Goal: Information Seeking & Learning: Understand process/instructions

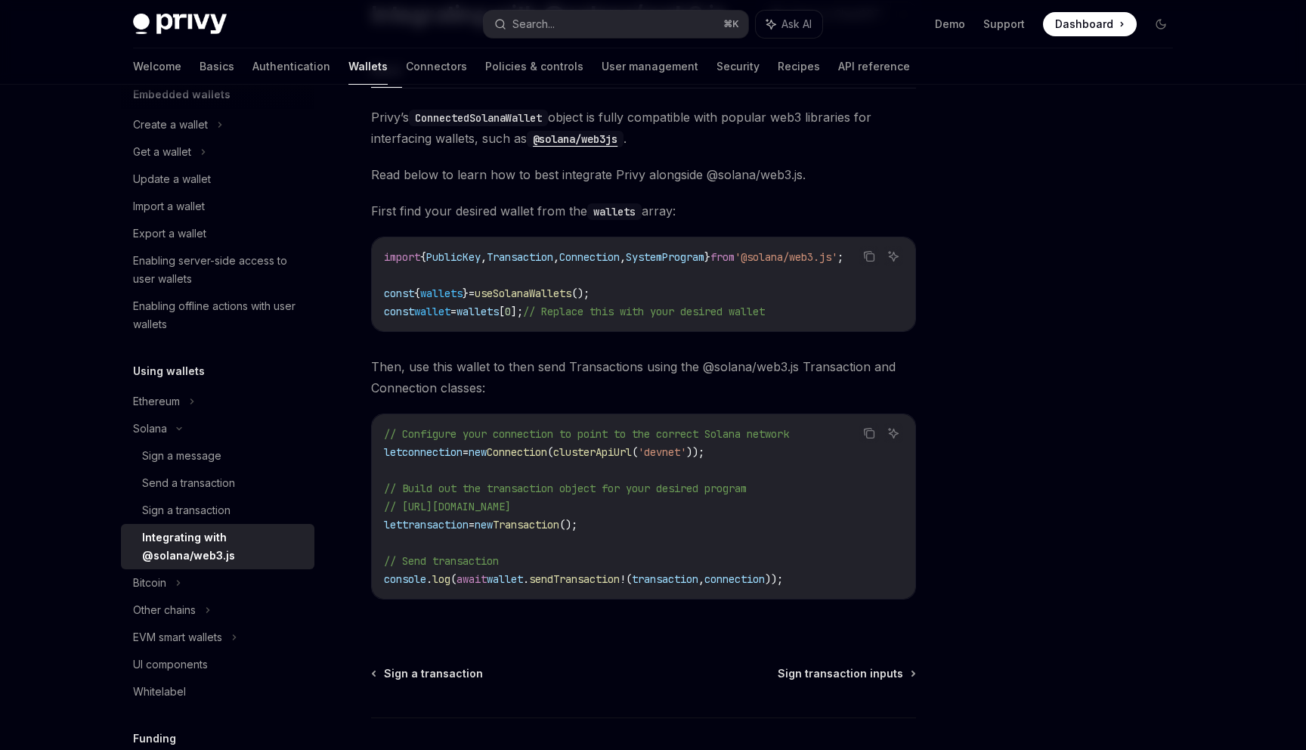
scroll to position [125, 0]
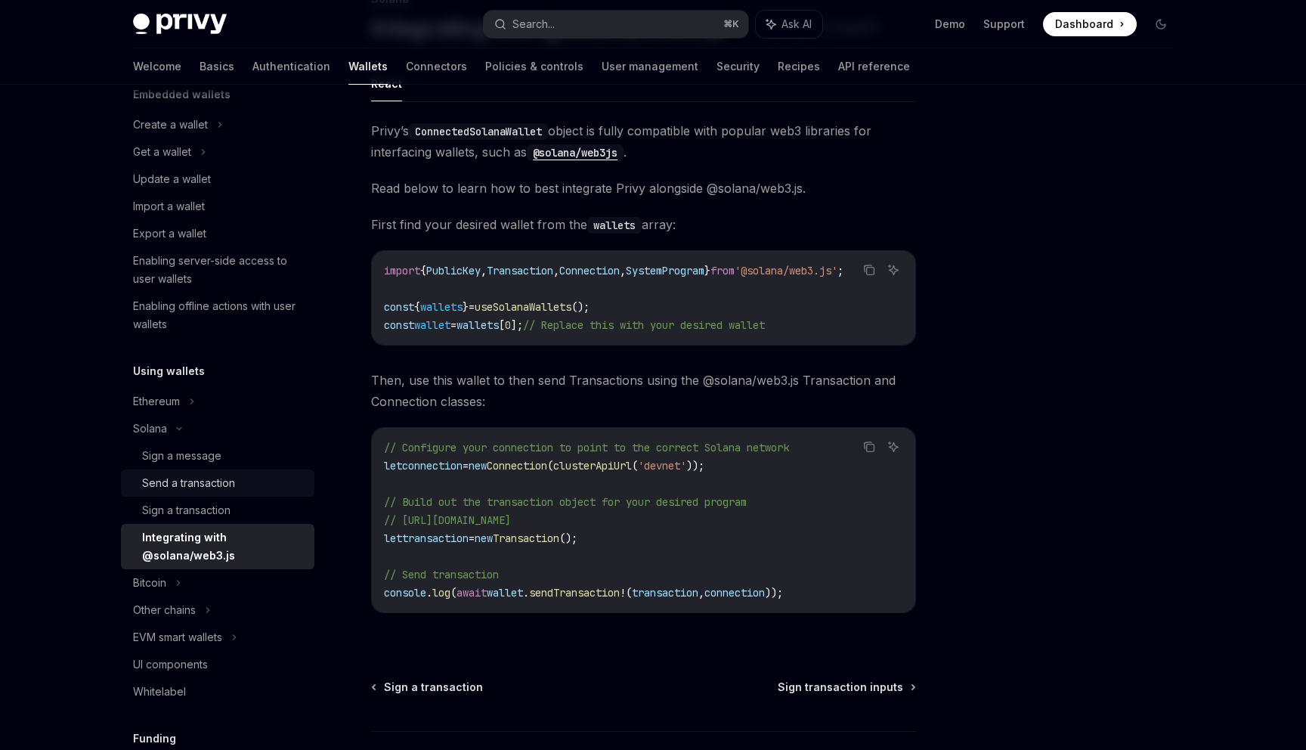
click at [229, 479] on div "Send a transaction" at bounding box center [188, 483] width 93 height 18
type textarea "*"
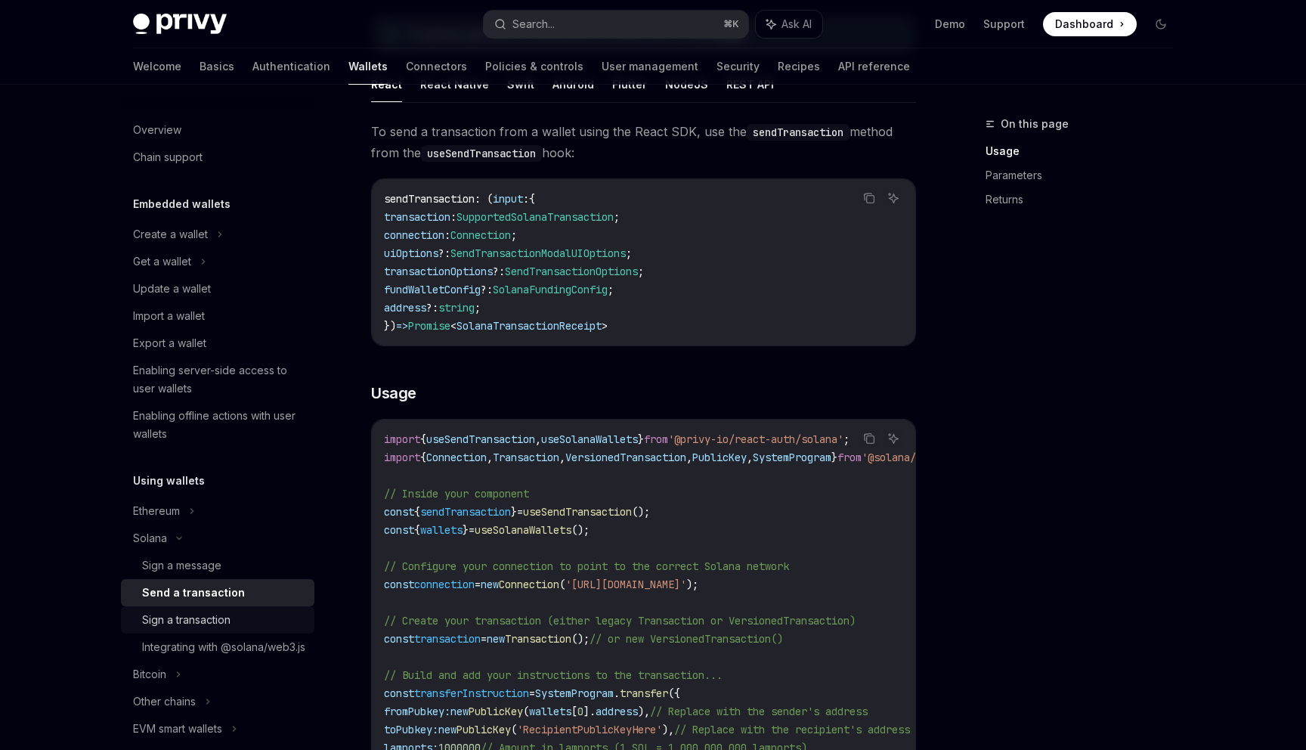
scroll to position [173, 0]
click at [190, 240] on div "Create a wallet" at bounding box center [170, 234] width 75 height 18
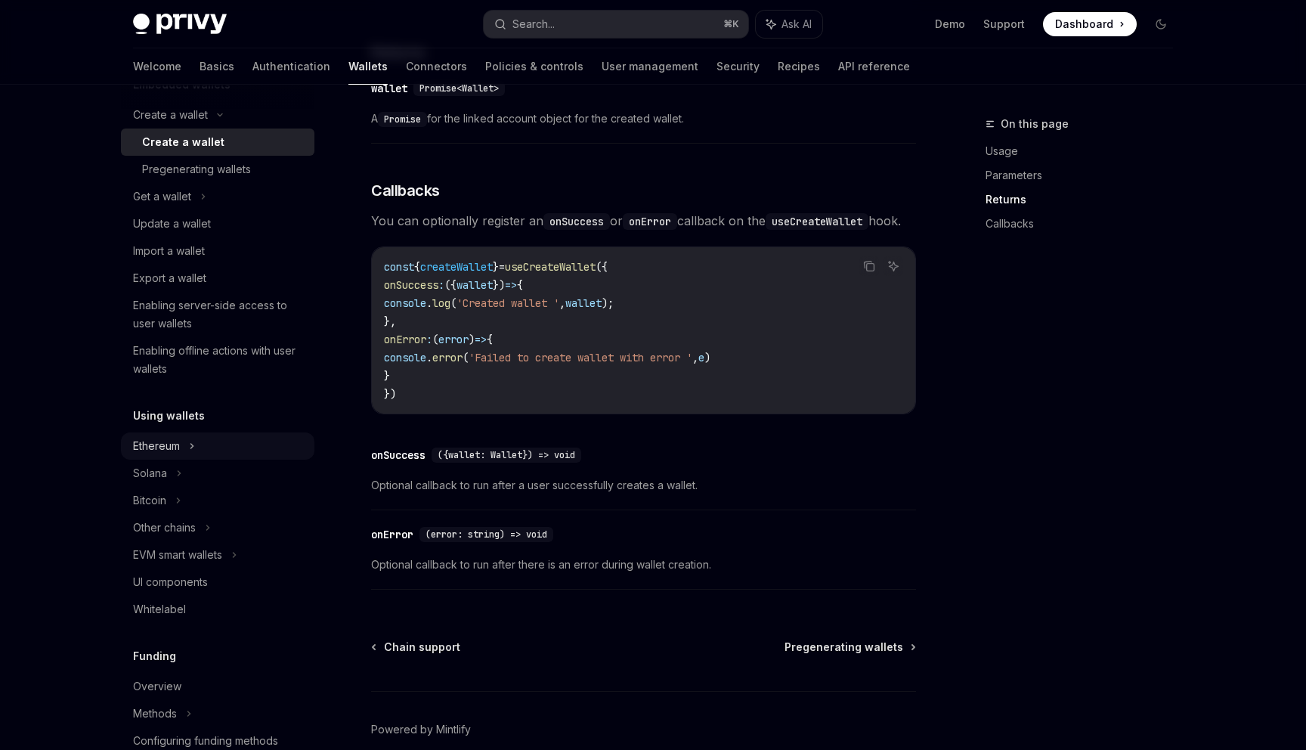
scroll to position [135, 0]
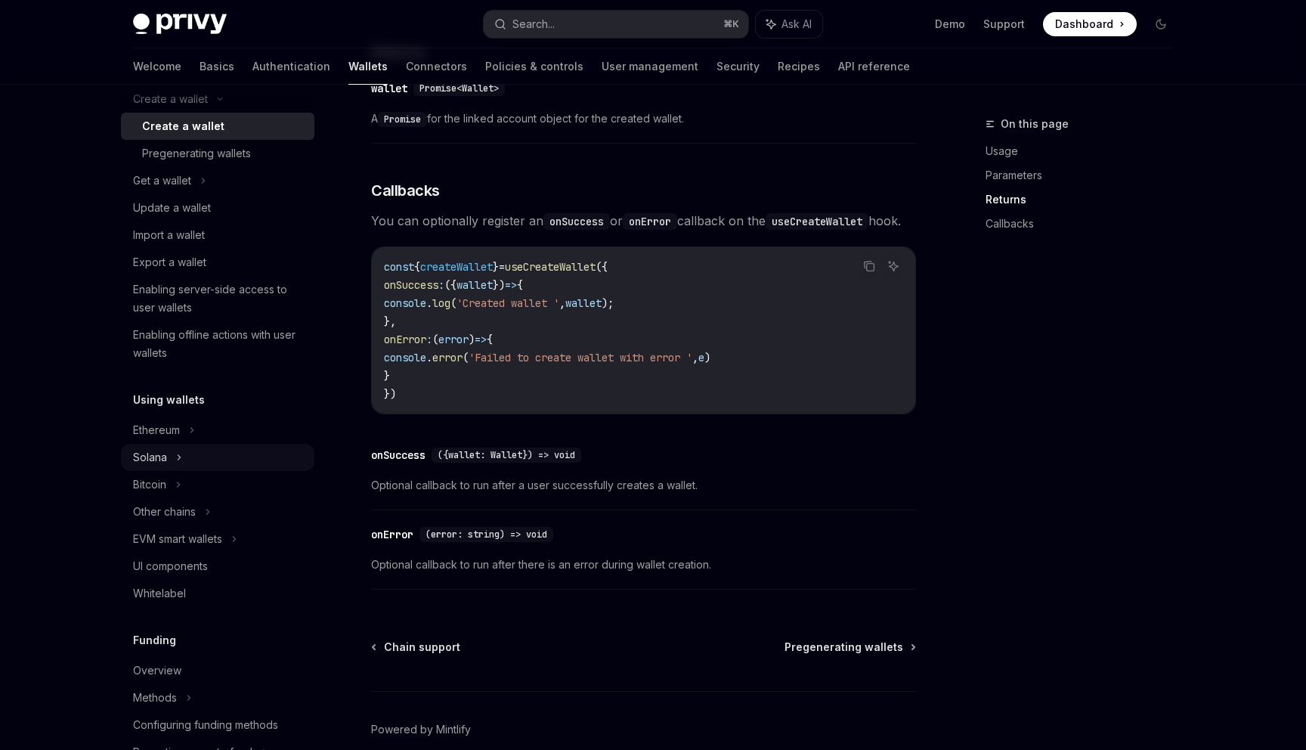
click at [162, 190] on div "Solana" at bounding box center [162, 181] width 58 height 18
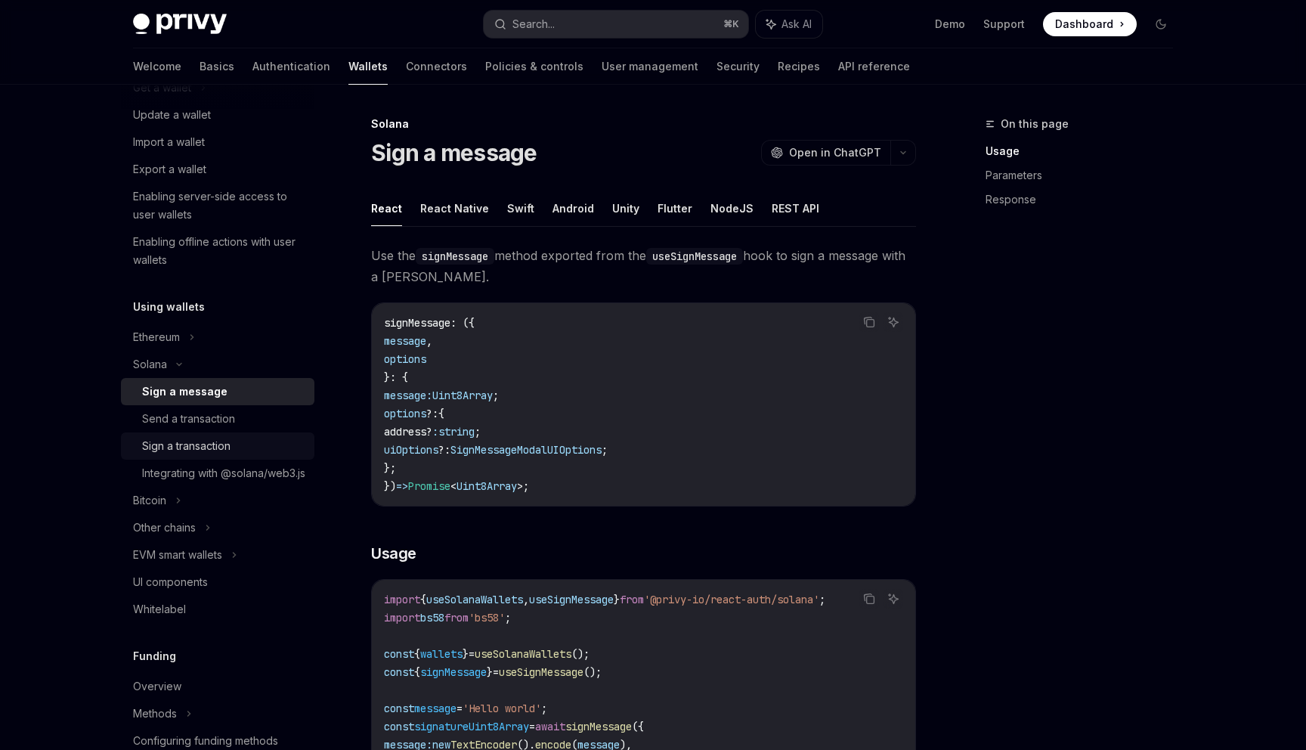
scroll to position [232, 0]
click at [193, 442] on div "Sign a transaction" at bounding box center [186, 442] width 88 height 18
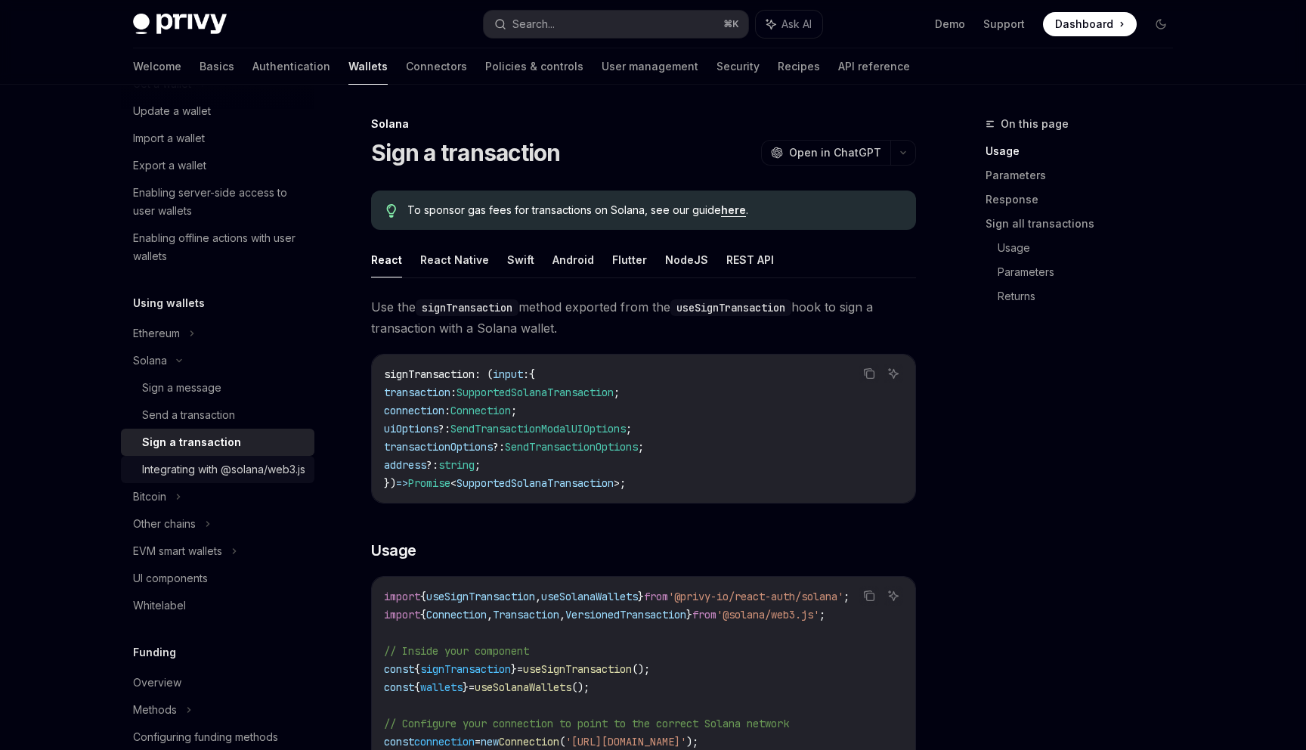
click at [215, 467] on div "Integrating with @solana/web3.js" at bounding box center [223, 469] width 163 height 18
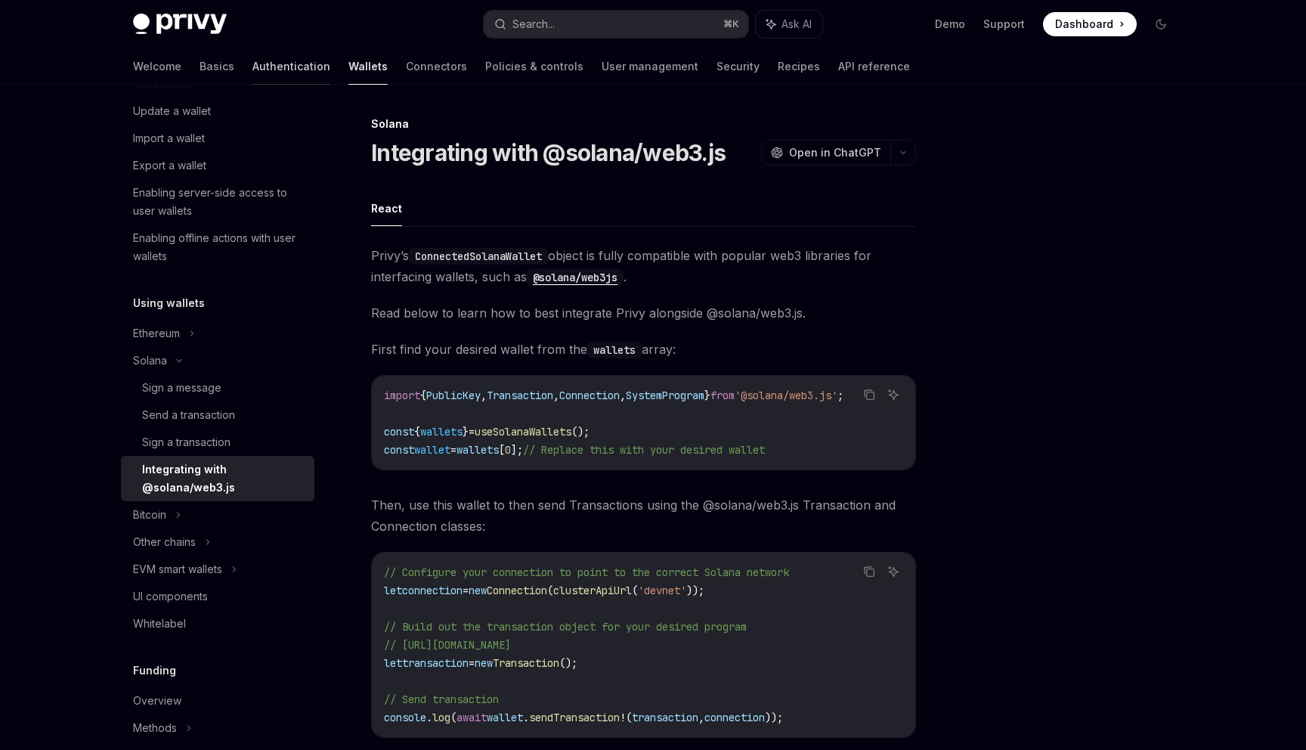
click at [252, 70] on link "Authentication" at bounding box center [291, 66] width 78 height 36
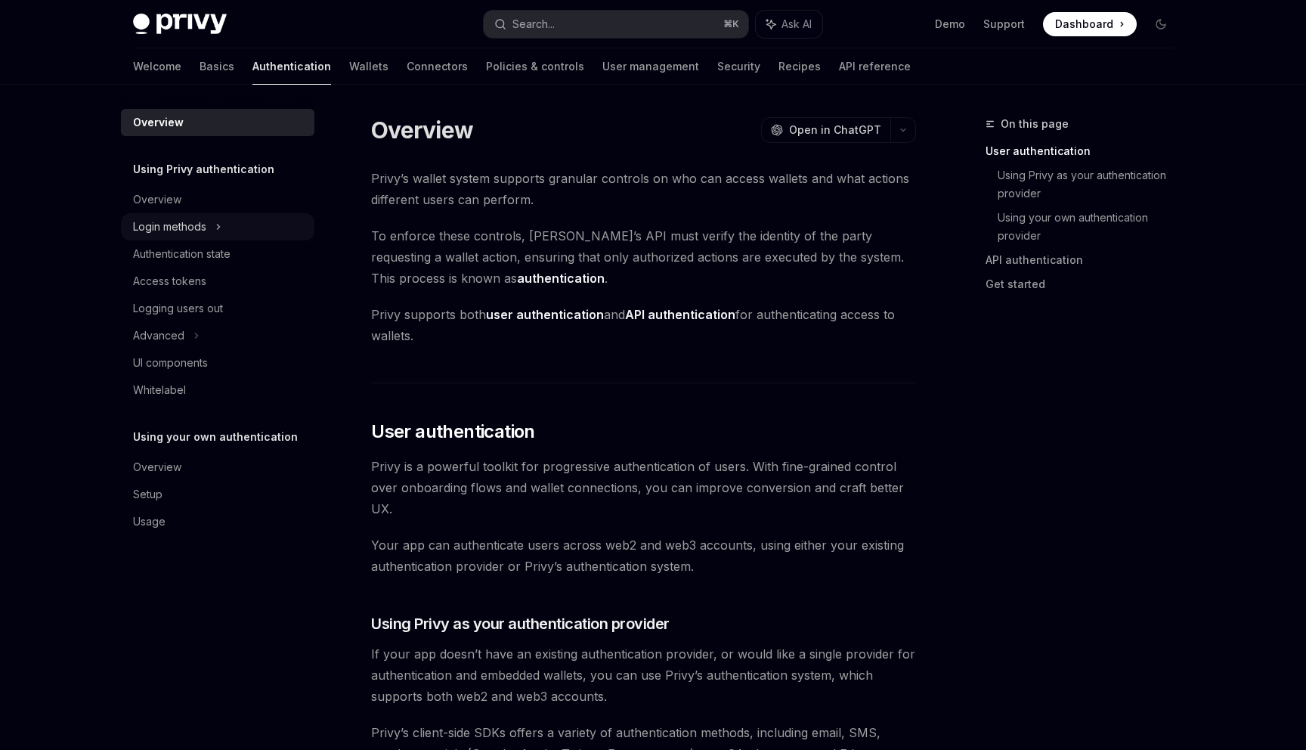
click at [202, 231] on div "Login methods" at bounding box center [169, 227] width 73 height 18
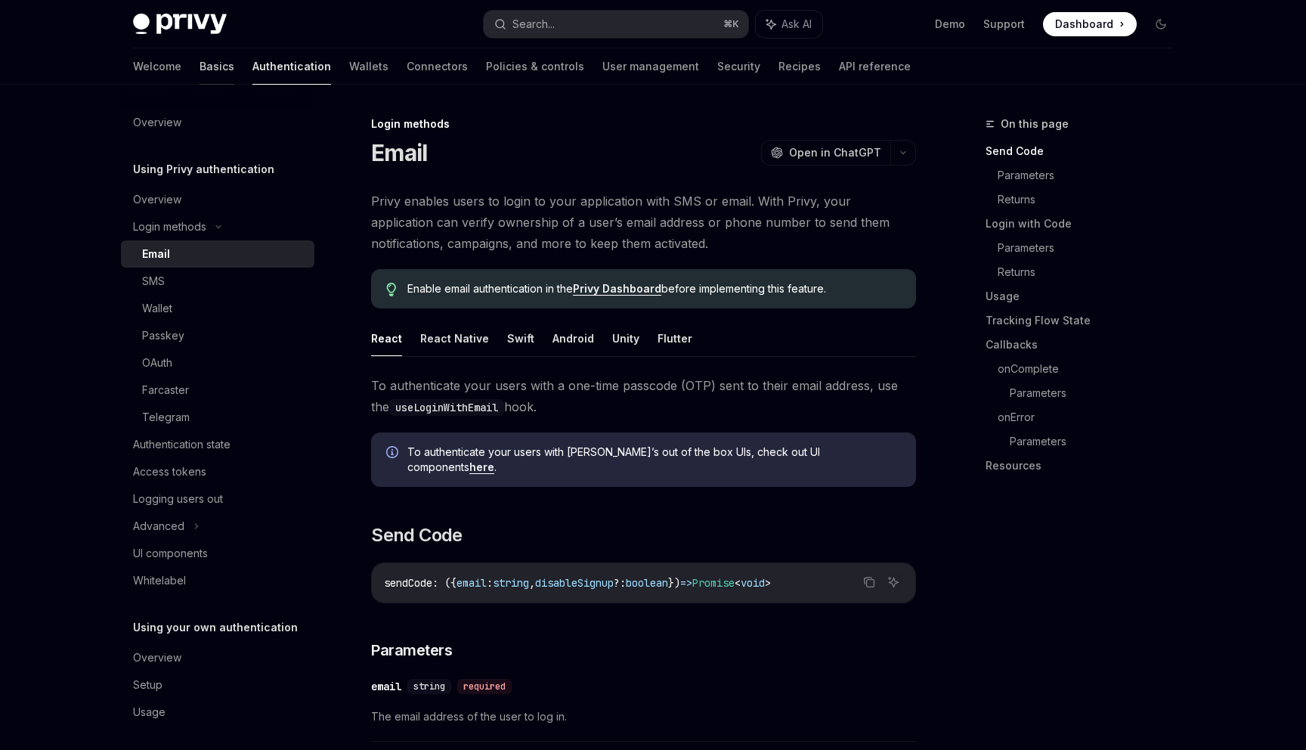
click at [200, 76] on link "Basics" at bounding box center [217, 66] width 35 height 36
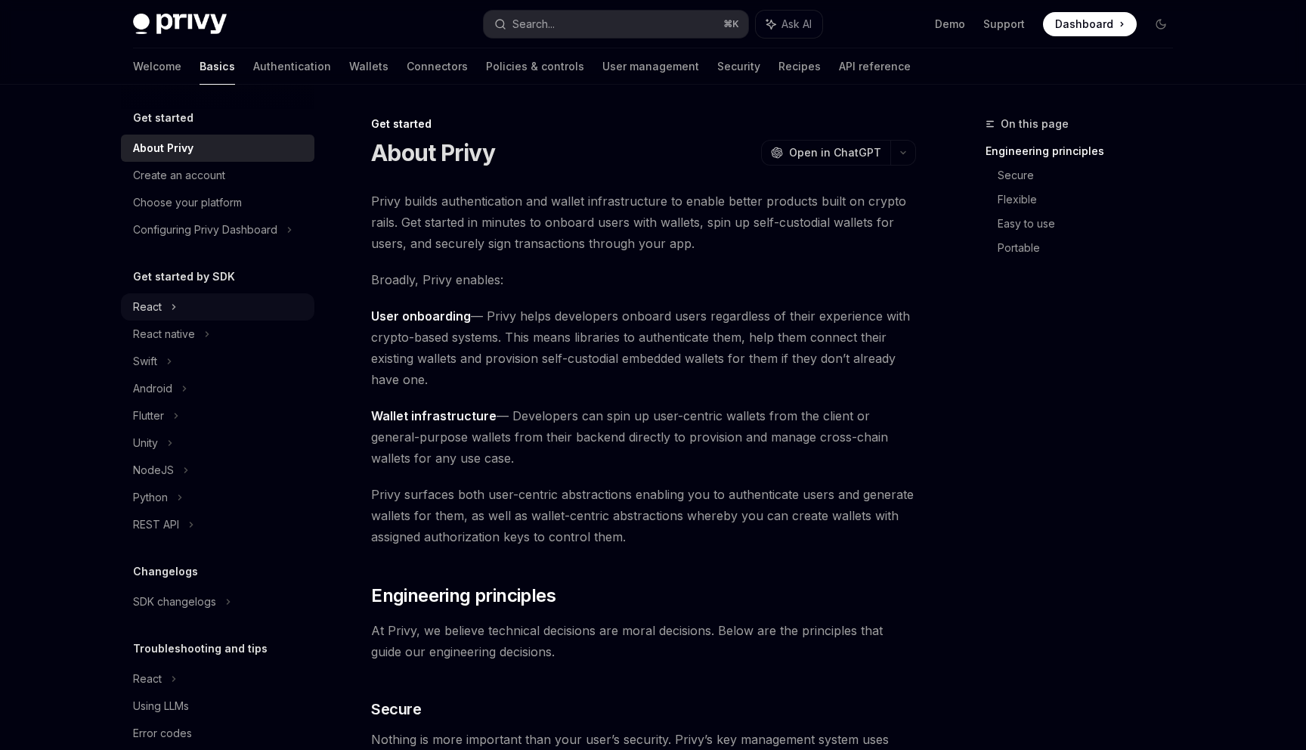
click at [197, 307] on div "React" at bounding box center [218, 306] width 194 height 27
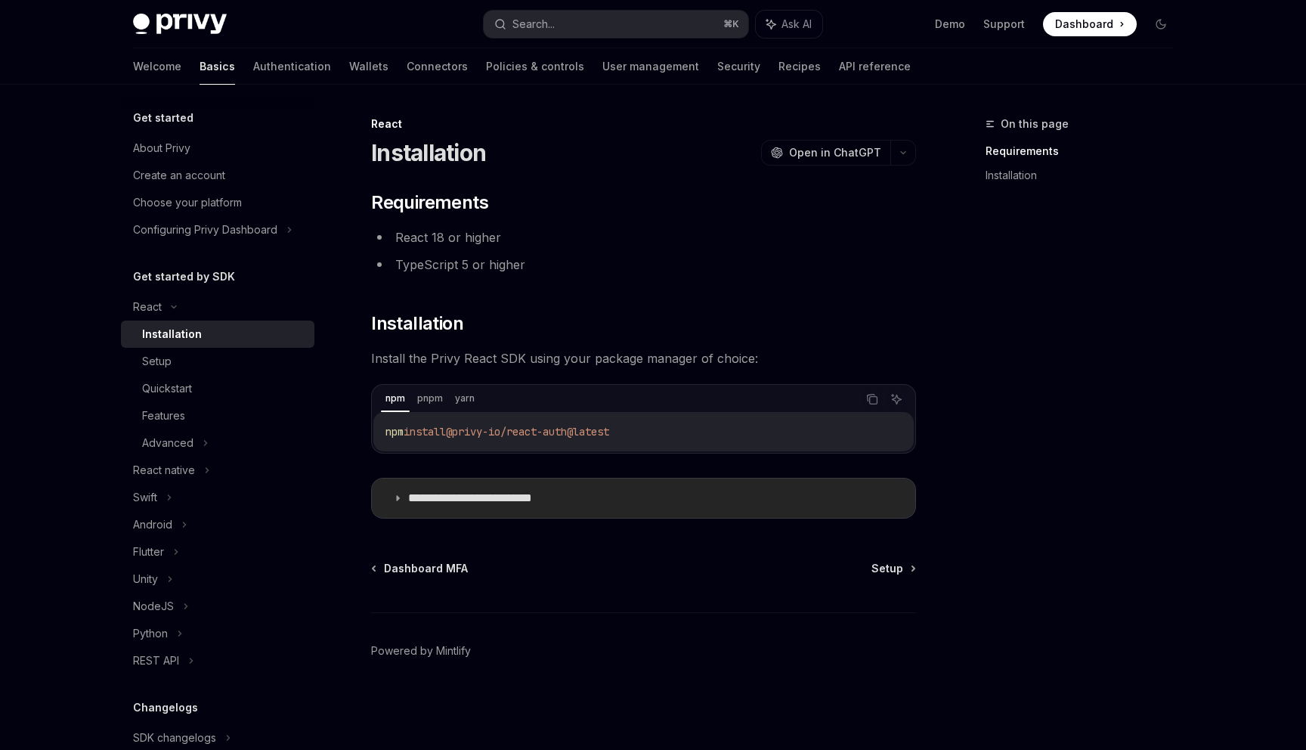
click at [385, 500] on summary "**********" at bounding box center [643, 497] width 543 height 39
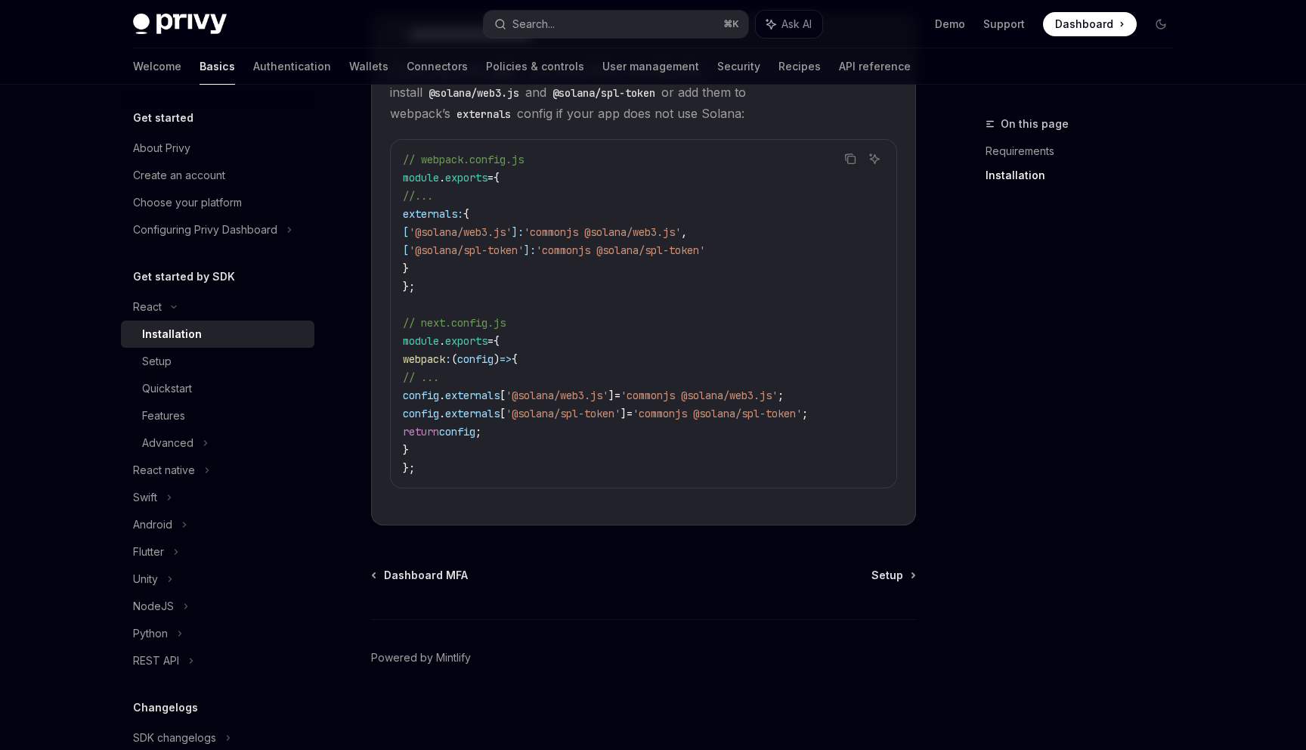
scroll to position [469, 0]
click at [202, 384] on div "Quickstart" at bounding box center [223, 388] width 163 height 18
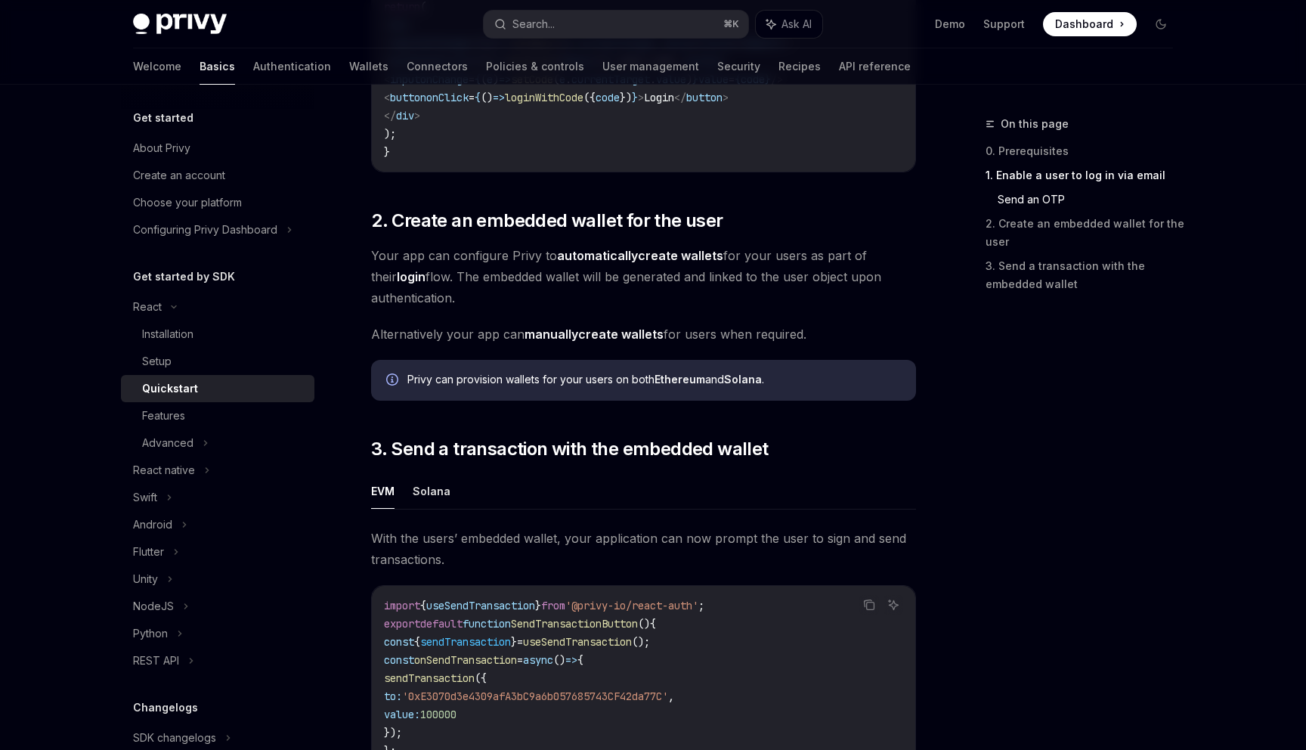
scroll to position [1150, 0]
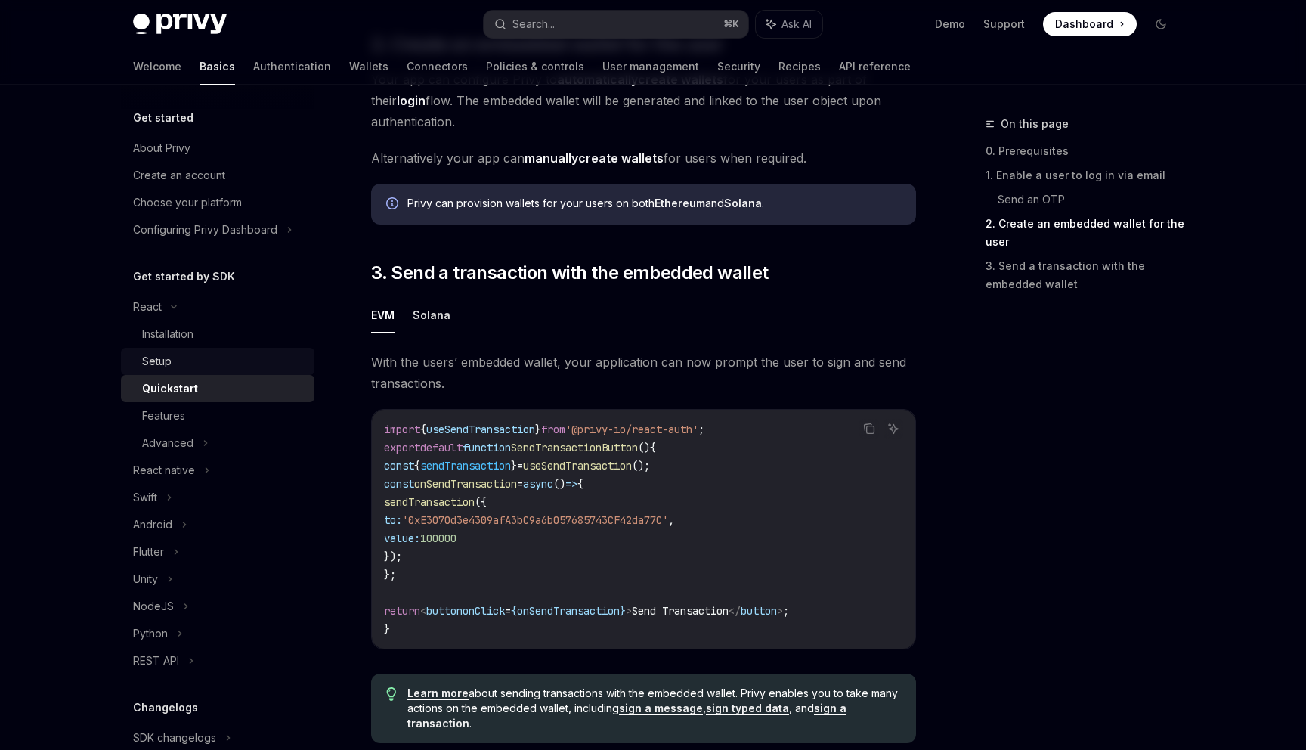
click at [195, 355] on div "Setup" at bounding box center [223, 361] width 163 height 18
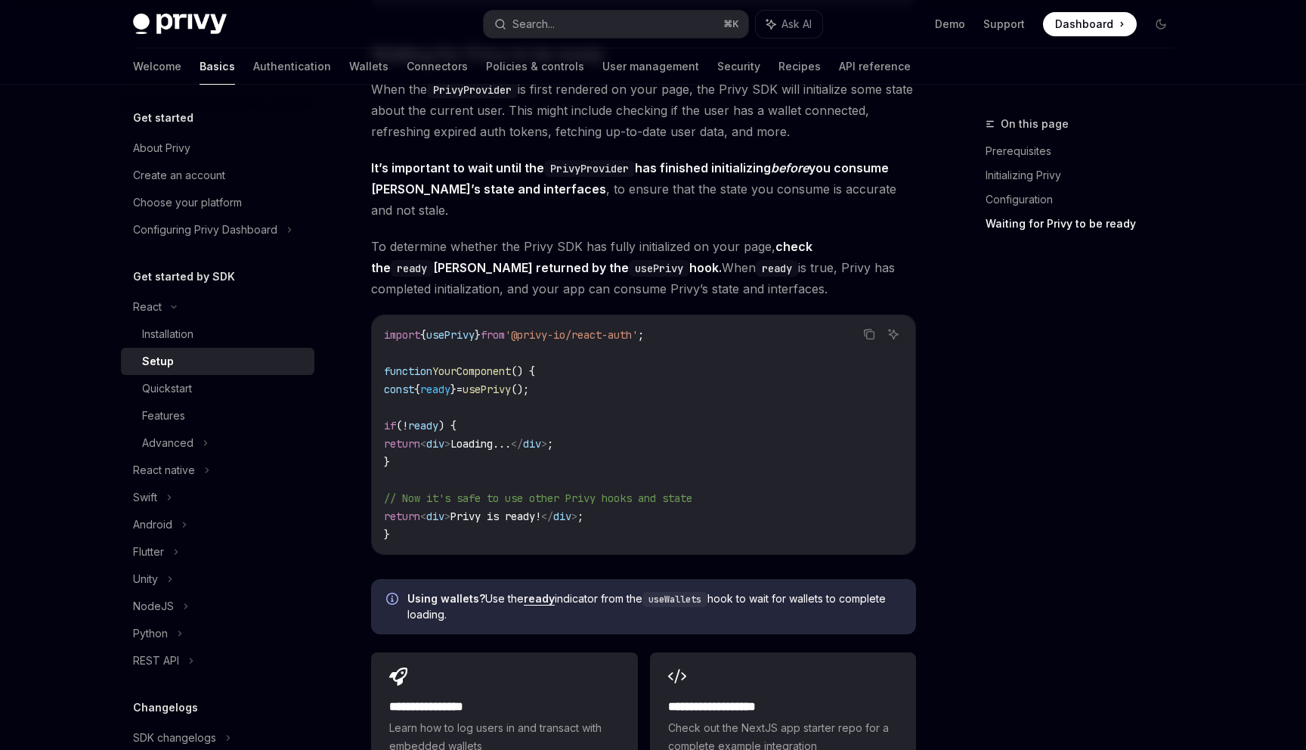
scroll to position [1671, 0]
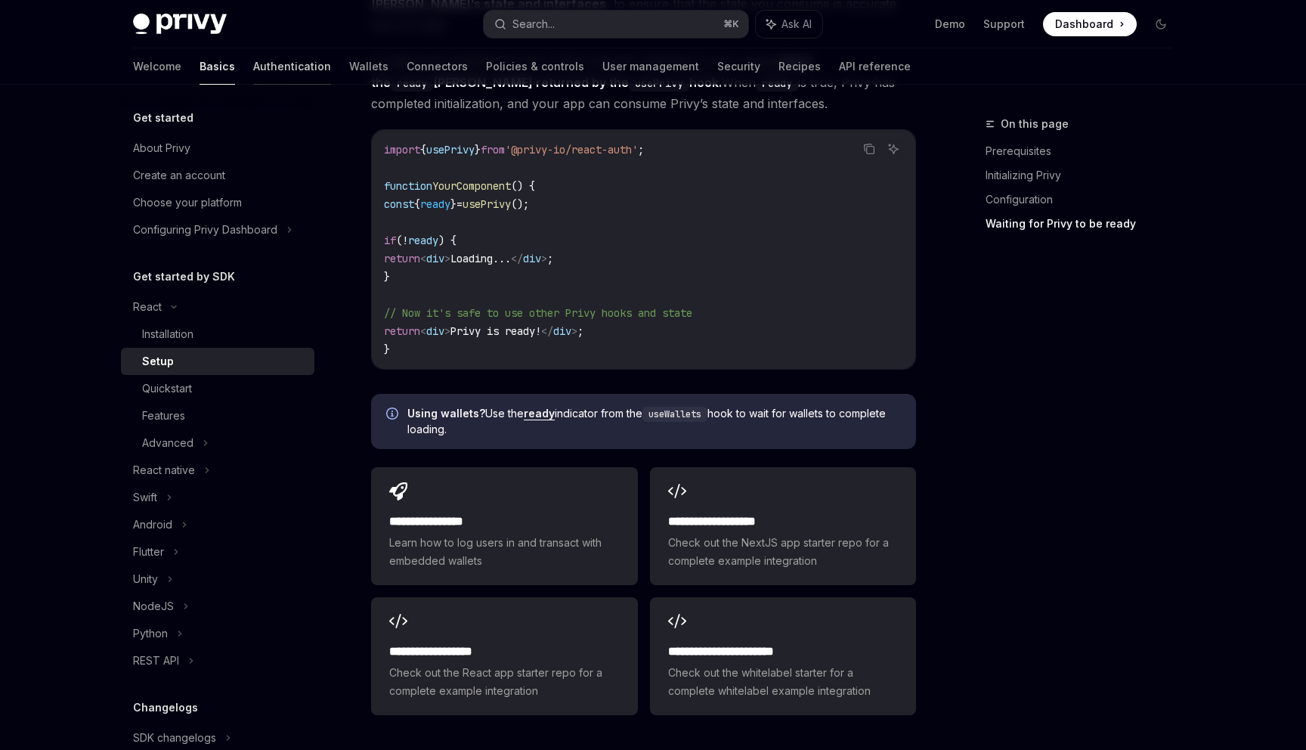
click at [253, 72] on link "Authentication" at bounding box center [292, 66] width 78 height 36
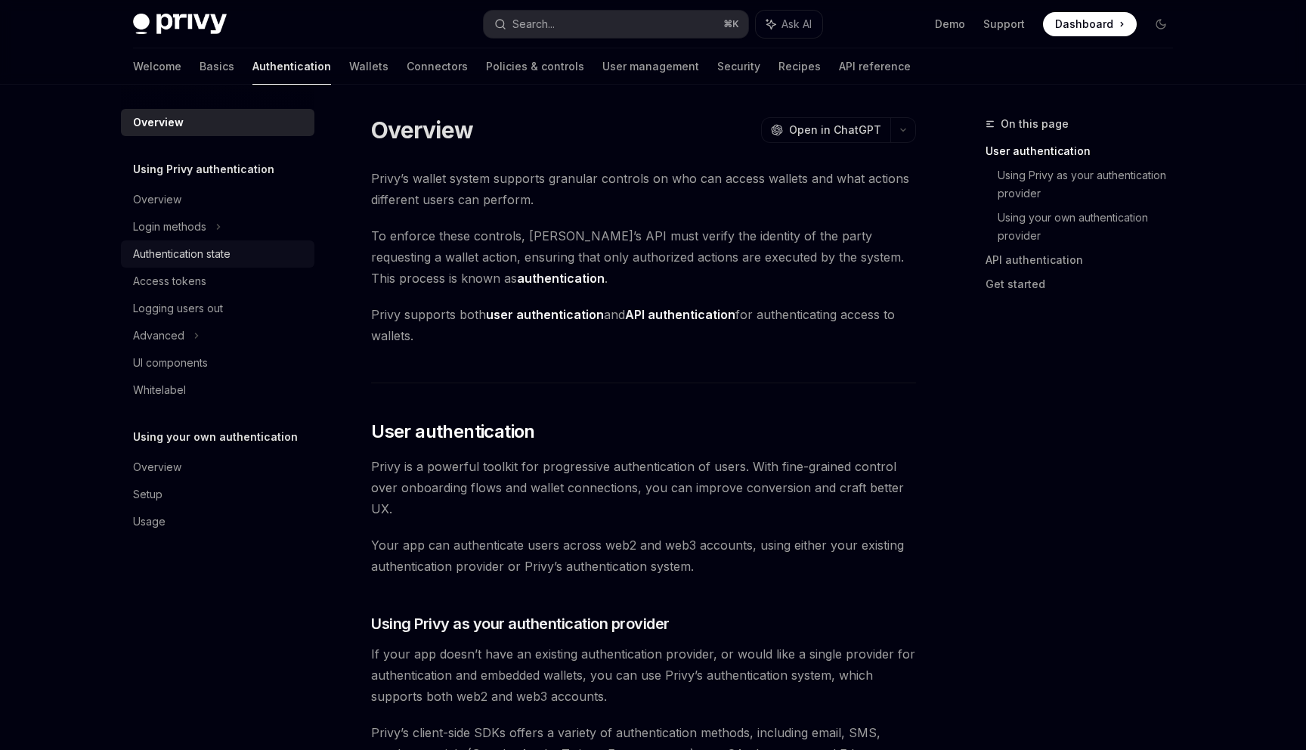
click at [193, 257] on div "Authentication state" at bounding box center [182, 254] width 98 height 18
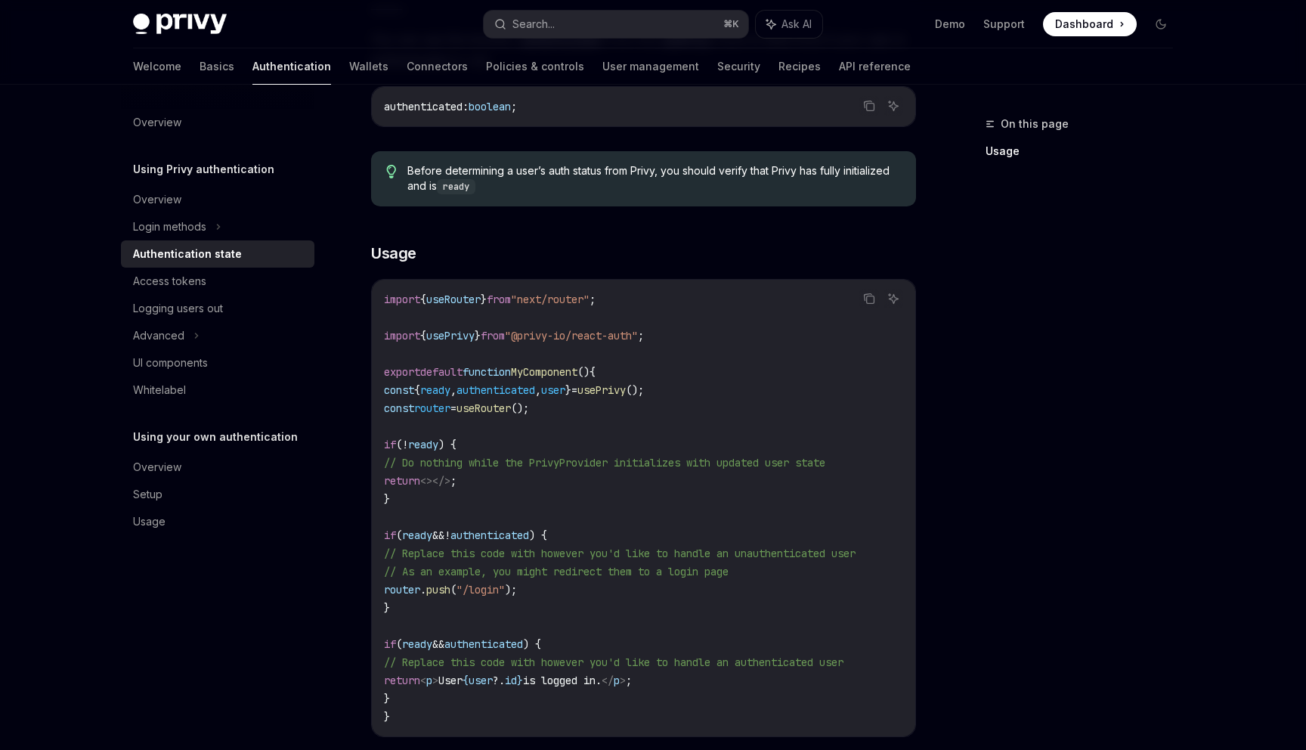
scroll to position [303, 0]
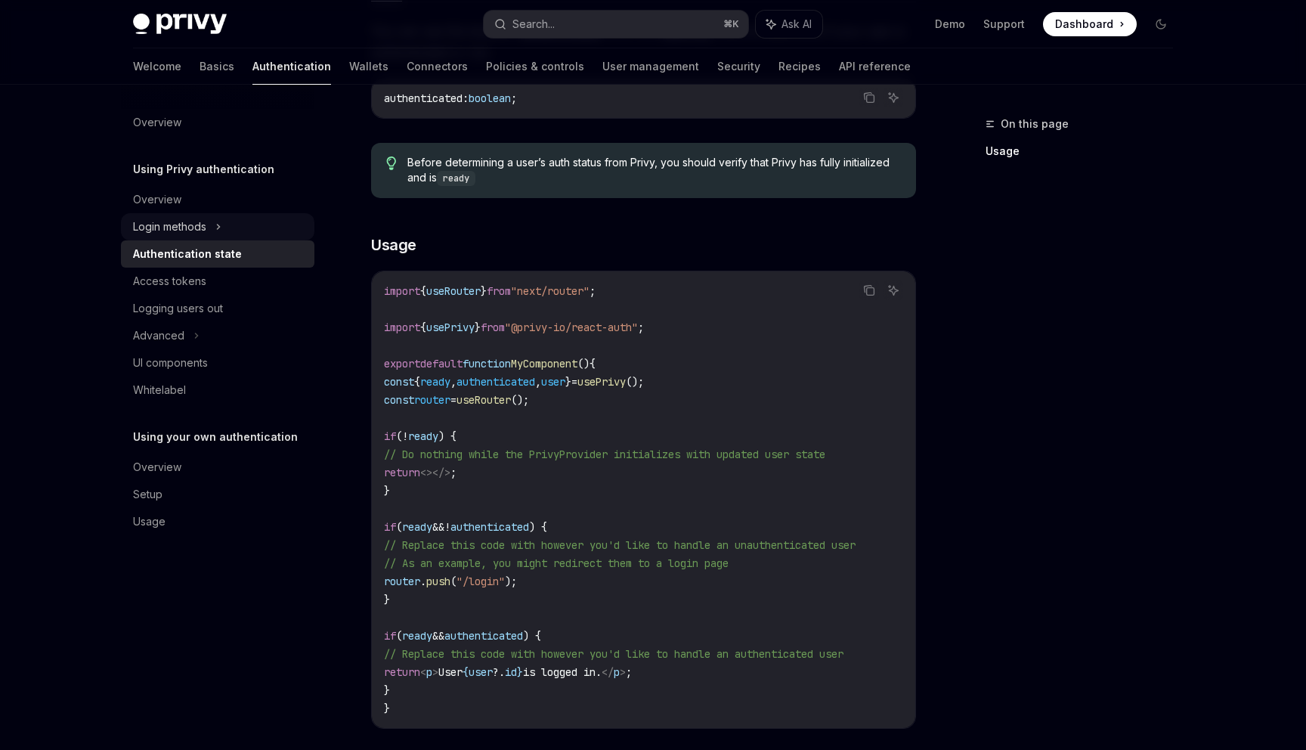
click at [198, 234] on div "Login methods" at bounding box center [169, 227] width 73 height 18
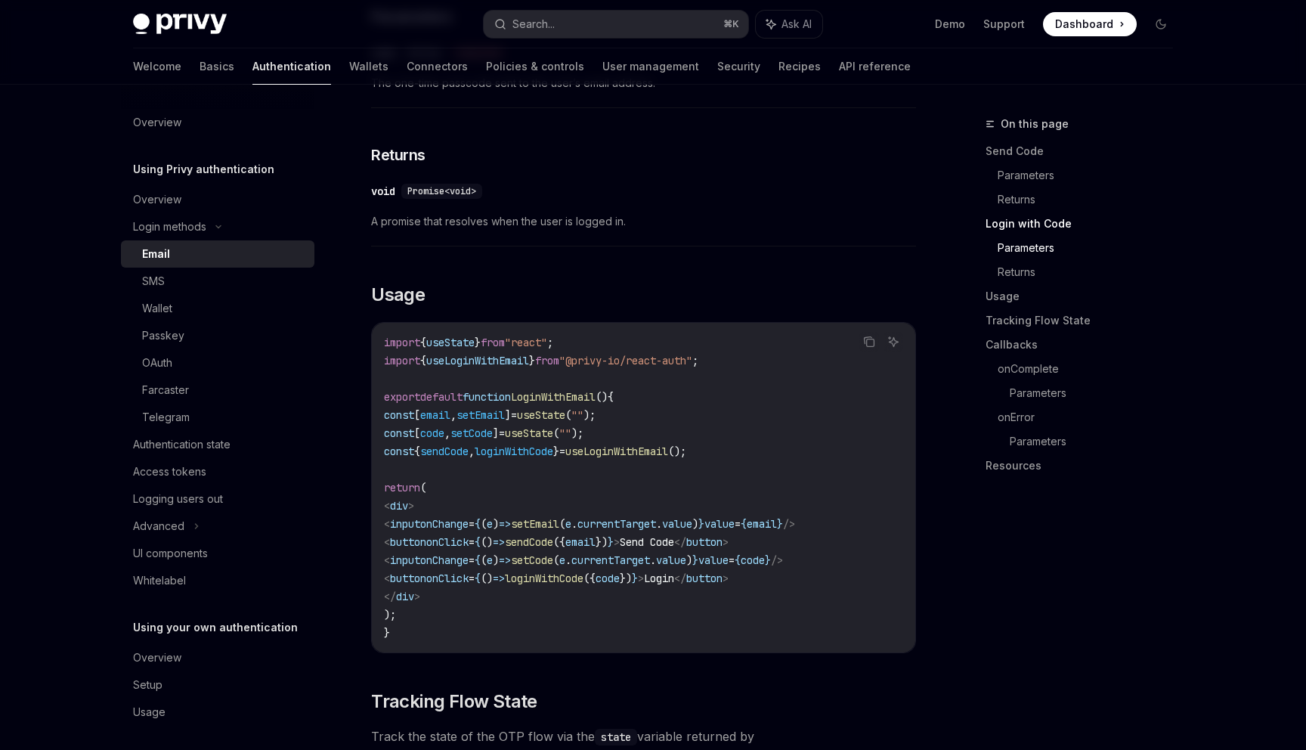
scroll to position [1119, 0]
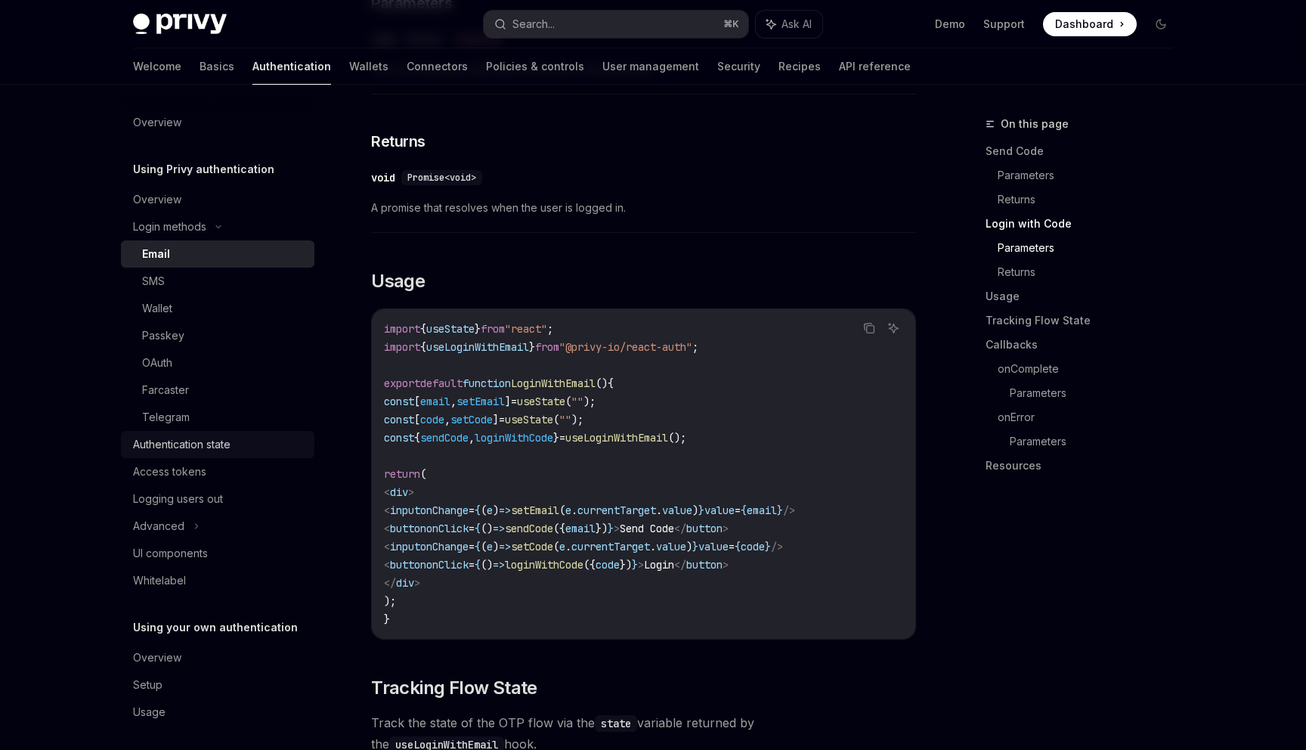
click at [215, 444] on div "Authentication state" at bounding box center [182, 444] width 98 height 18
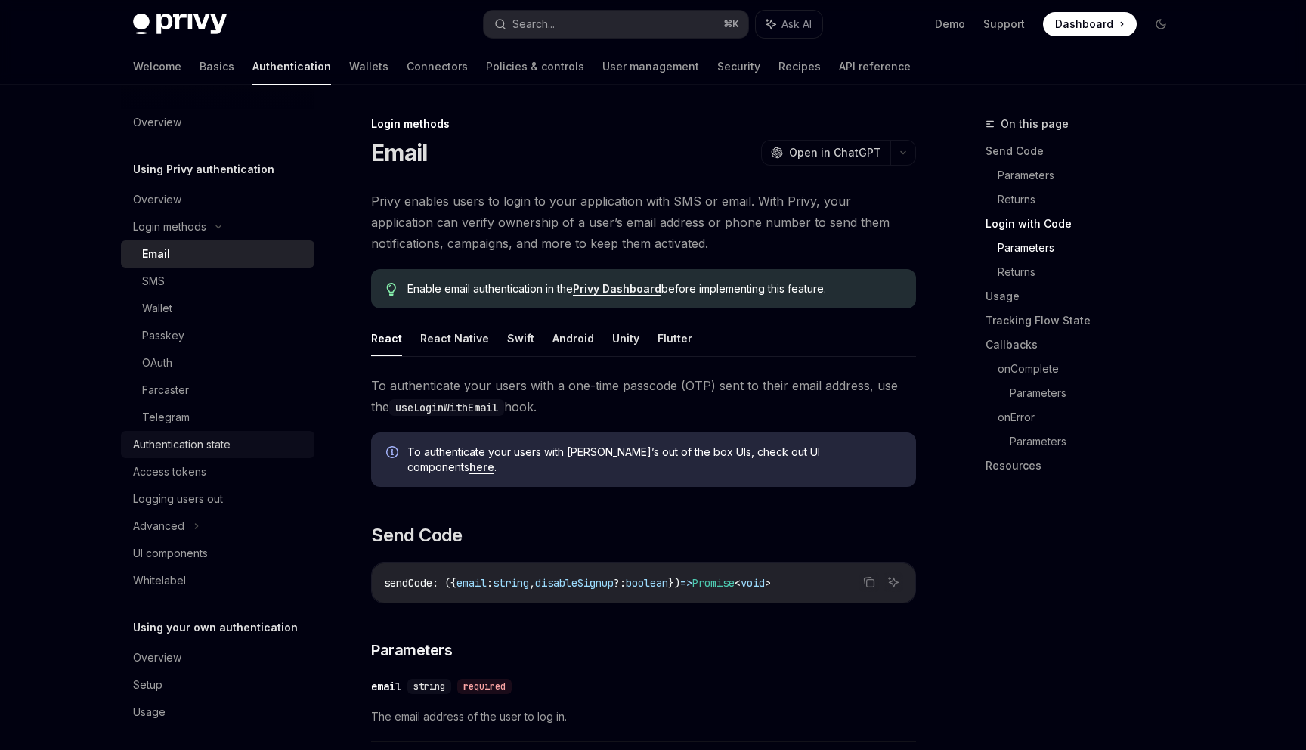
type textarea "*"
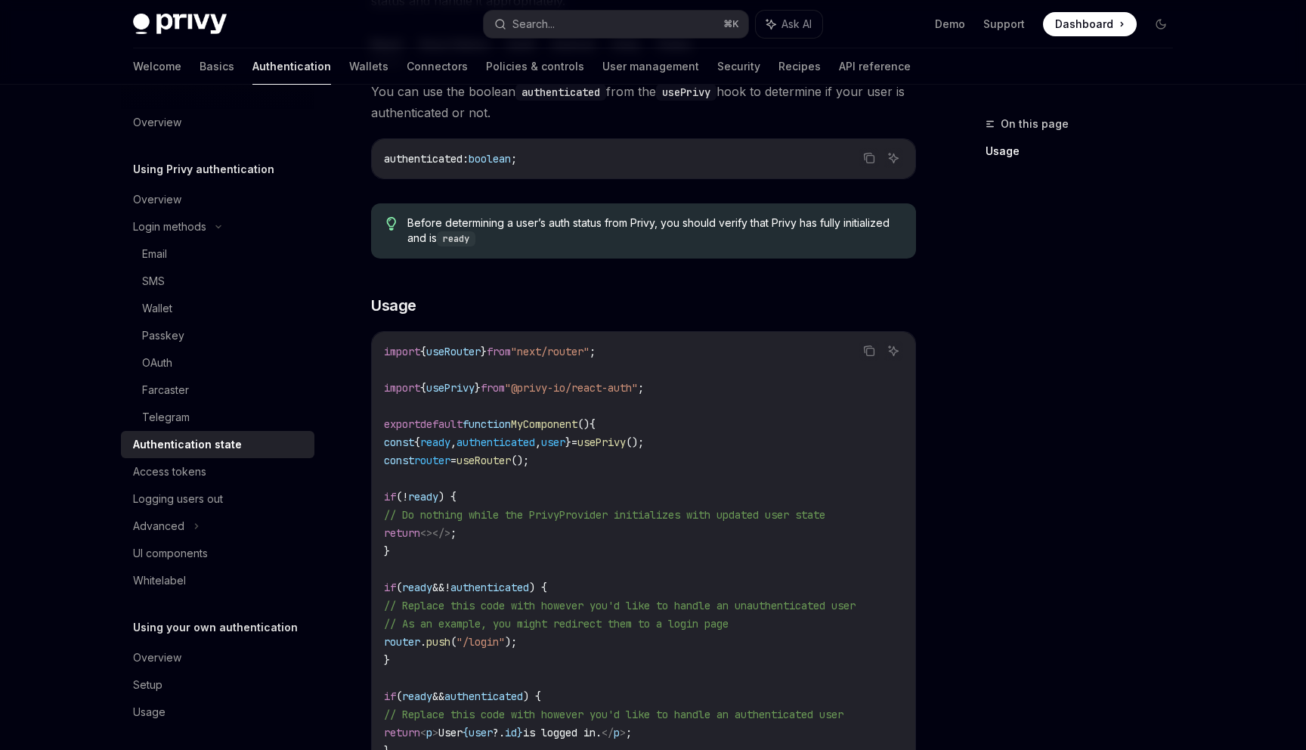
scroll to position [259, 0]
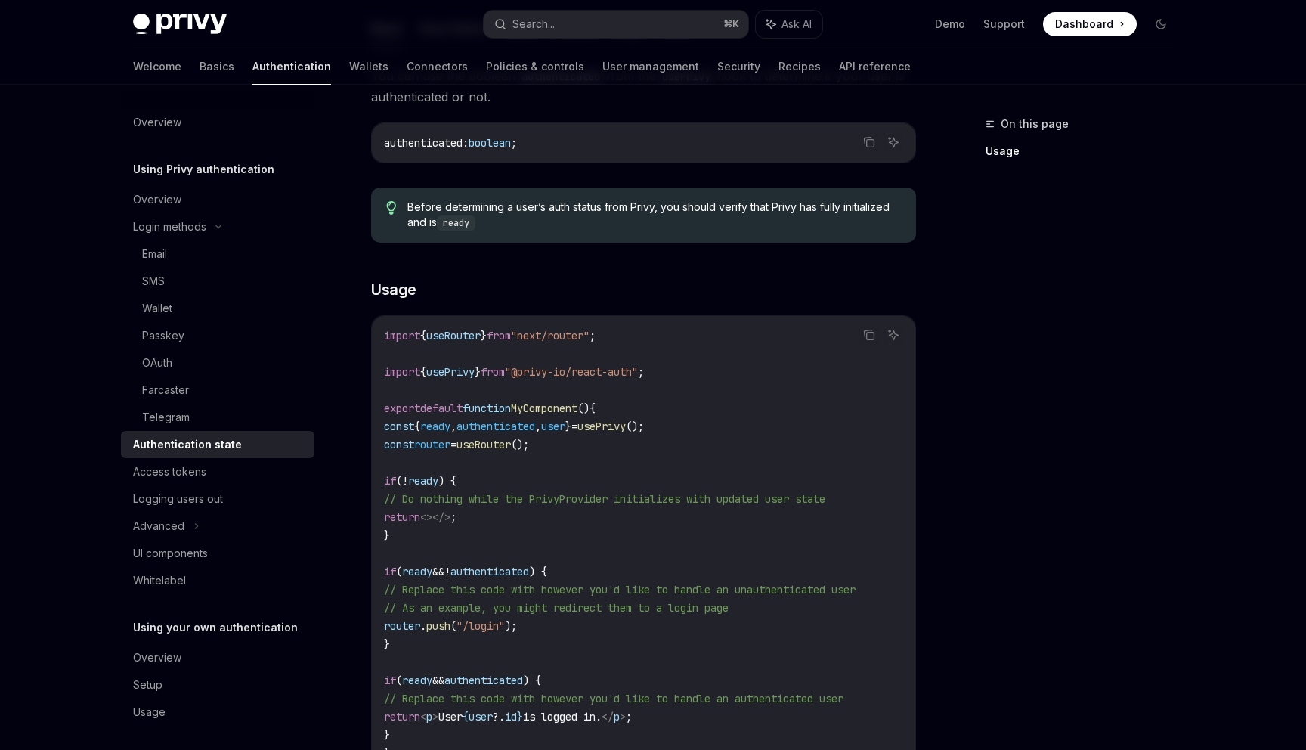
click at [638, 373] on span ""@privy-io/react-auth"" at bounding box center [571, 372] width 133 height 14
copy code "import { usePrivy } from "@privy-io/react-auth" ;"
